Goal: Task Accomplishment & Management: Use online tool/utility

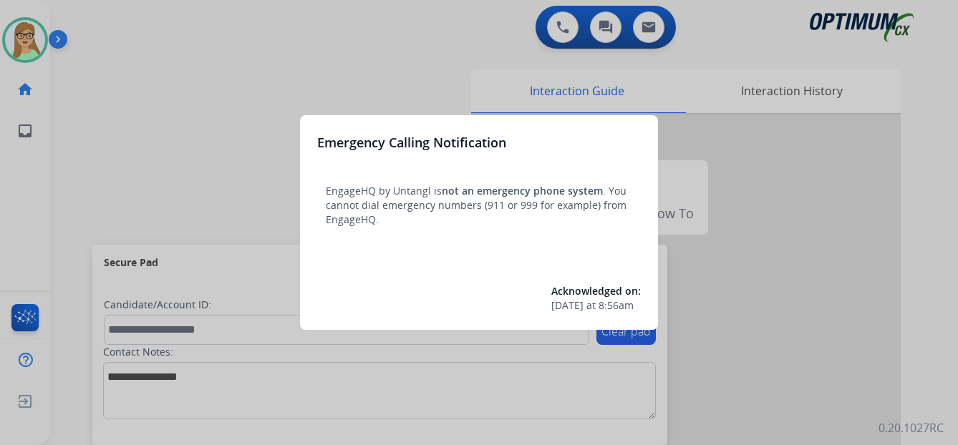
click at [19, 50] on div at bounding box center [479, 222] width 958 height 445
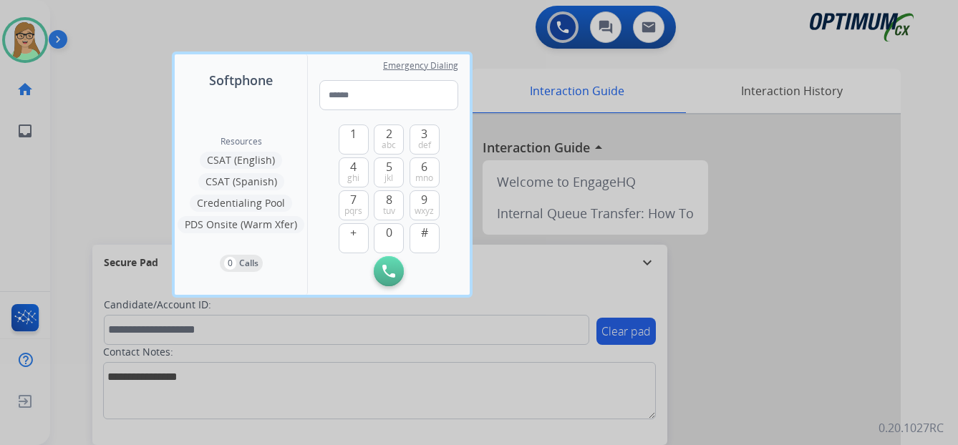
click at [334, 391] on div at bounding box center [479, 222] width 958 height 445
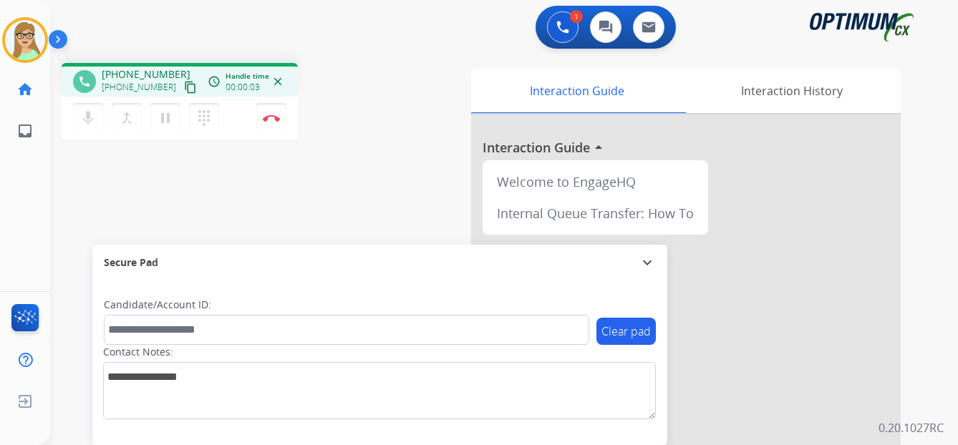
click at [184, 87] on mat-icon "content_copy" at bounding box center [190, 87] width 13 height 13
click at [274, 118] on img at bounding box center [271, 118] width 17 height 7
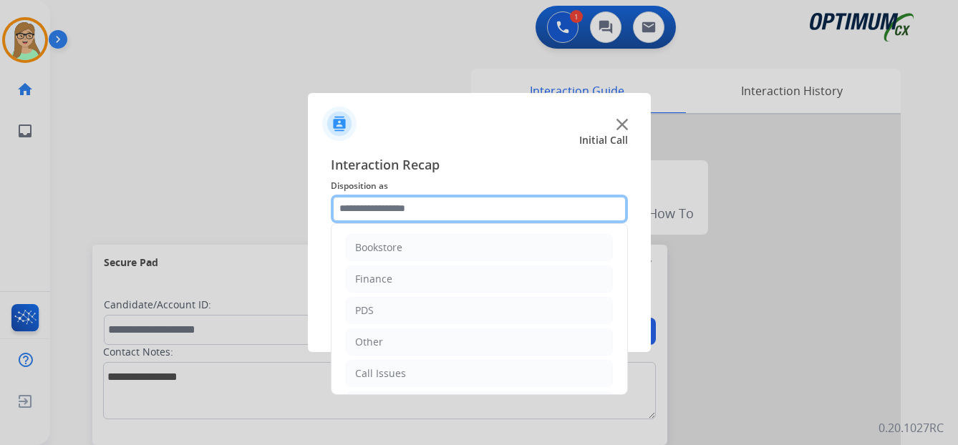
click at [375, 200] on input "text" at bounding box center [479, 209] width 297 height 29
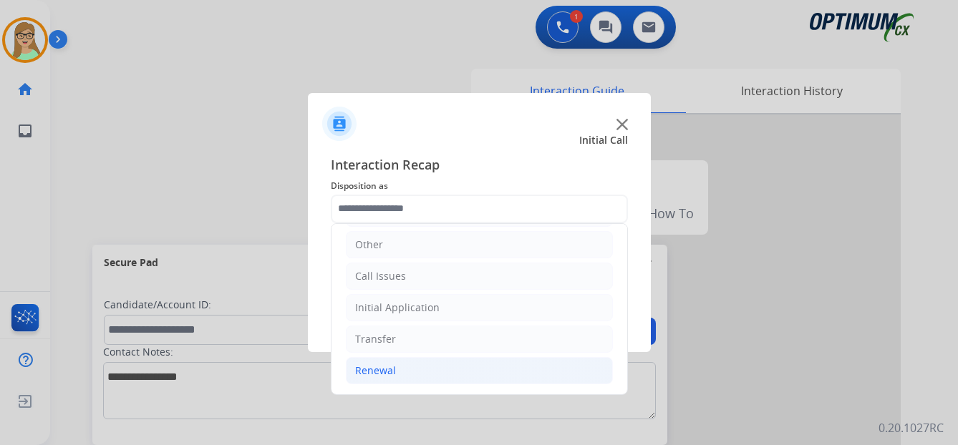
click at [374, 370] on div "Renewal" at bounding box center [375, 371] width 41 height 14
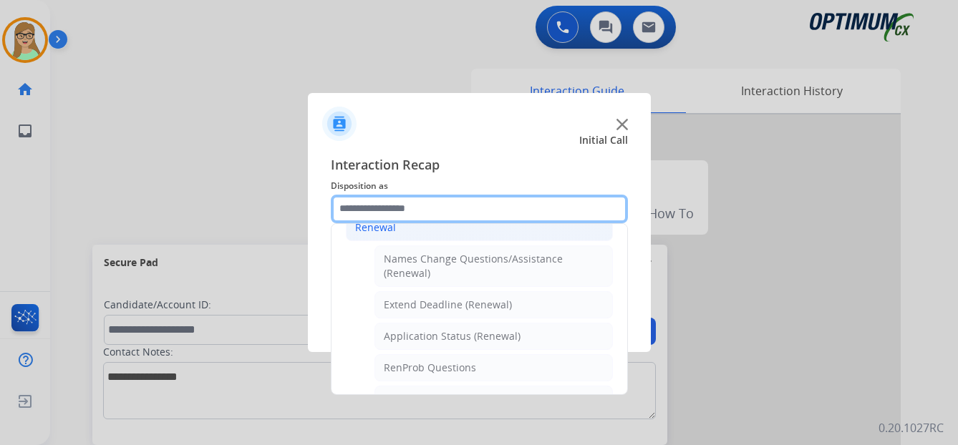
scroll to position [312, 0]
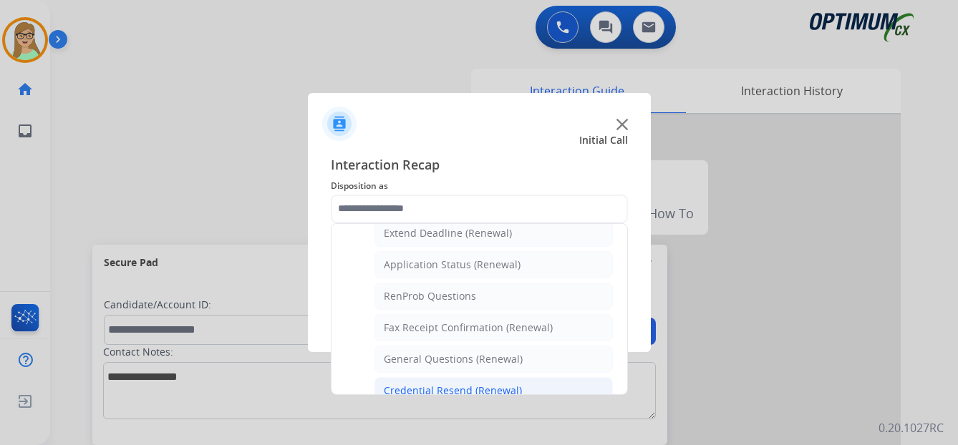
click at [421, 385] on div "Credential Resend (Renewal)" at bounding box center [453, 391] width 138 height 14
type input "**********"
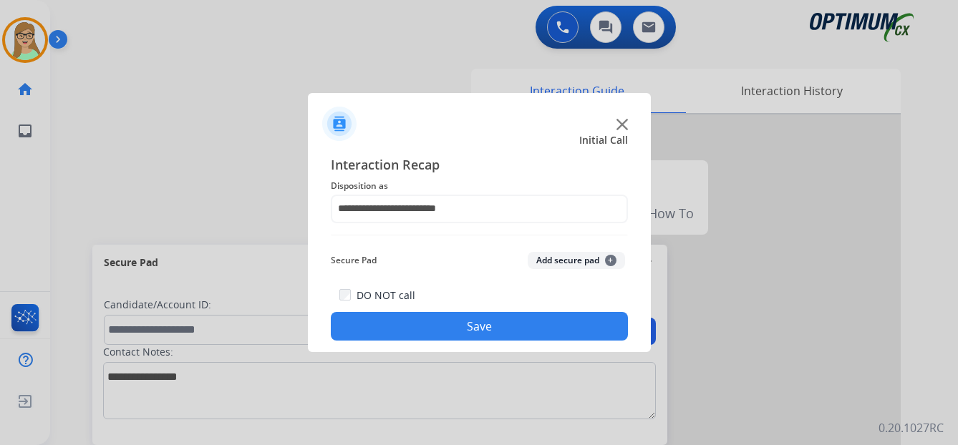
click at [474, 331] on button "Save" at bounding box center [479, 326] width 297 height 29
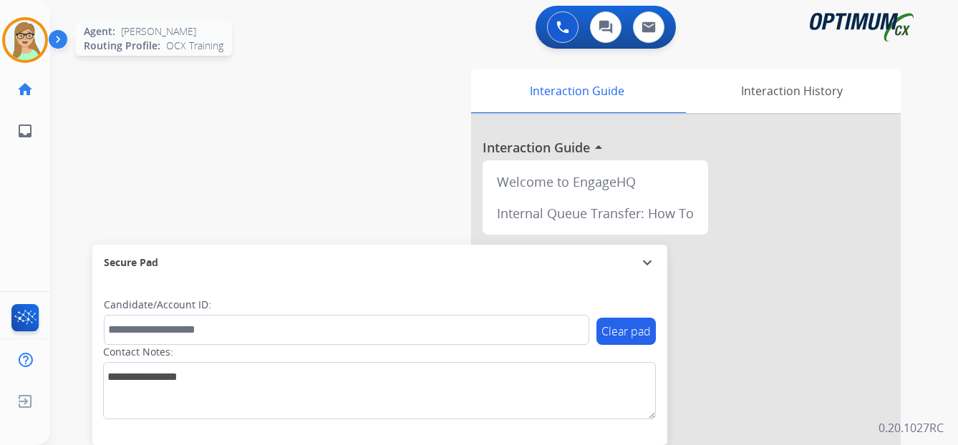
click at [27, 43] on img at bounding box center [25, 40] width 40 height 40
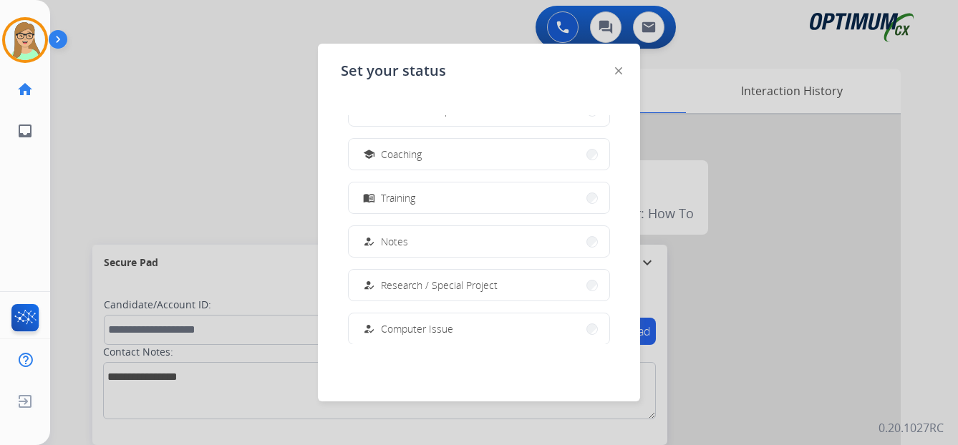
scroll to position [215, 0]
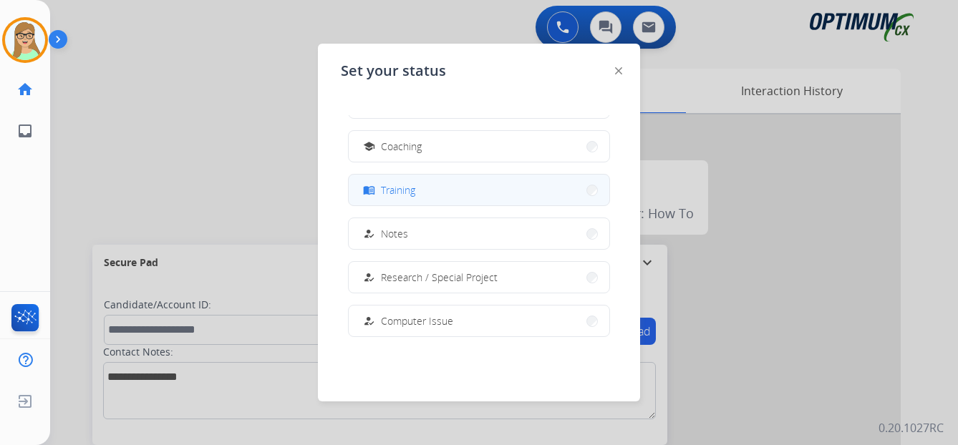
click at [405, 194] on span "Training" at bounding box center [398, 190] width 34 height 15
